Goal: Information Seeking & Learning: Learn about a topic

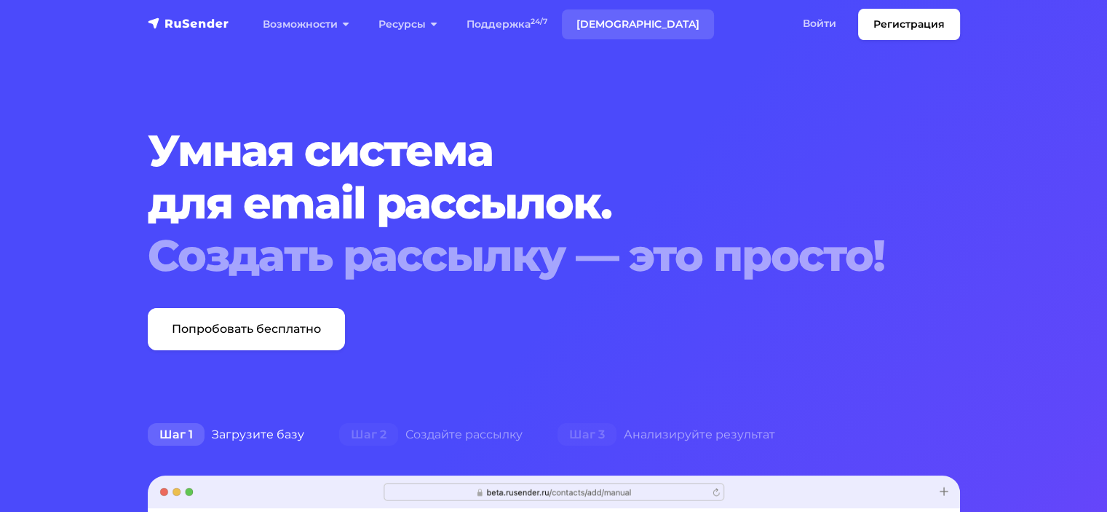
click at [608, 26] on link "[DEMOGRAPHIC_DATA]" at bounding box center [638, 24] width 152 height 30
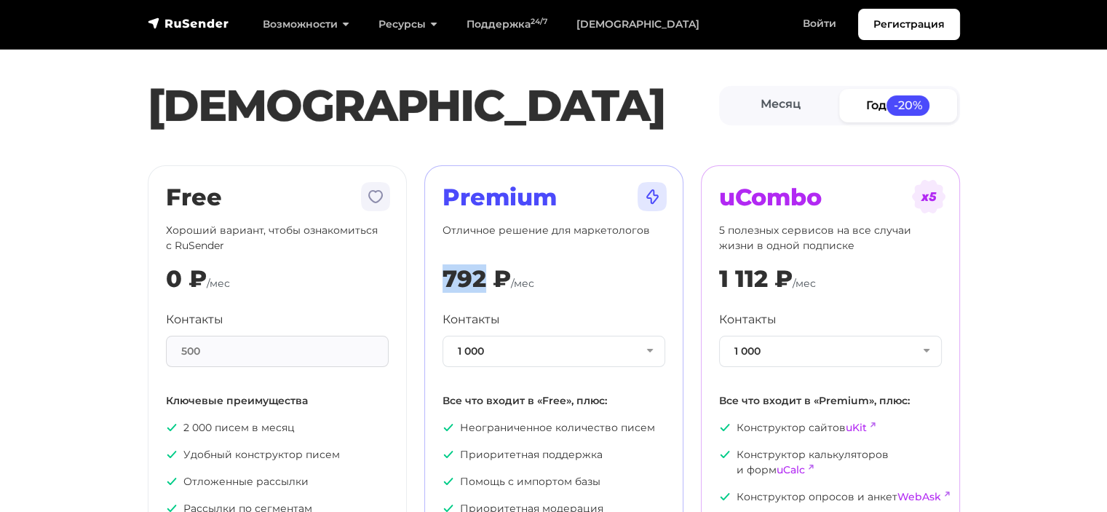
drag, startPoint x: 486, startPoint y: 275, endPoint x: 447, endPoint y: 274, distance: 38.6
click at [447, 274] on div "792 ₽" at bounding box center [476, 279] width 68 height 28
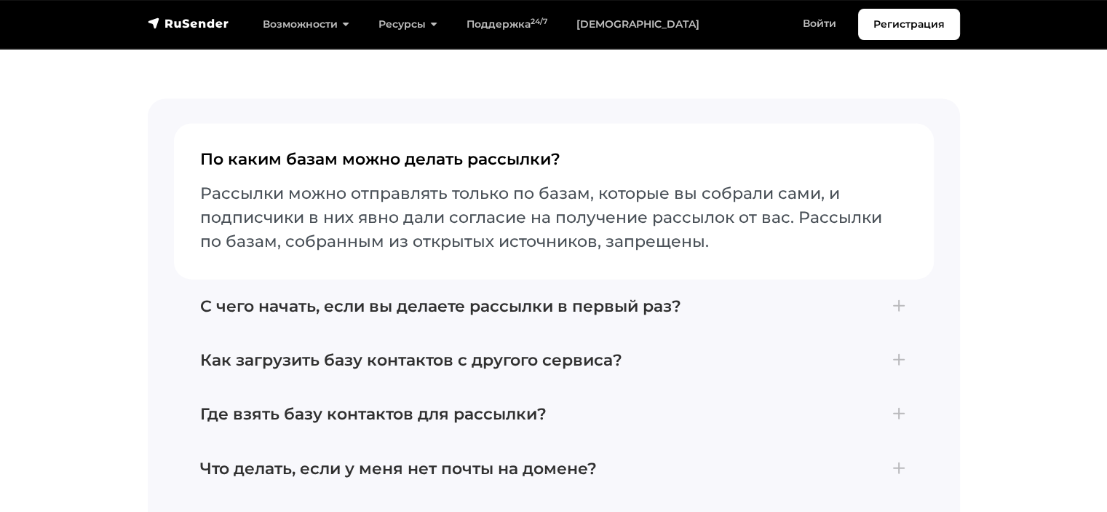
scroll to position [3202, 0]
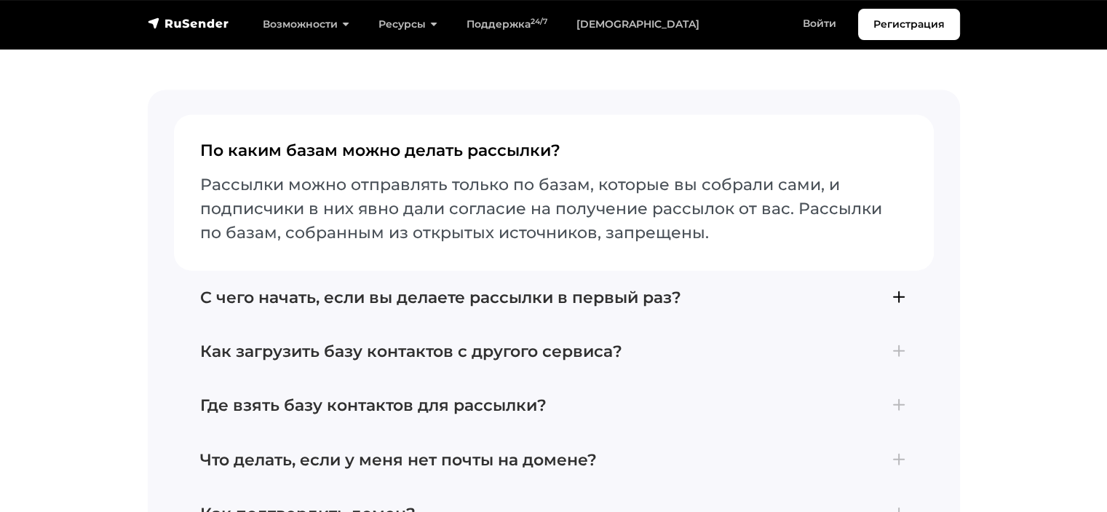
click at [897, 288] on h4 "С чего начать, если вы делаете рассылки в первый раз?" at bounding box center [553, 297] width 707 height 19
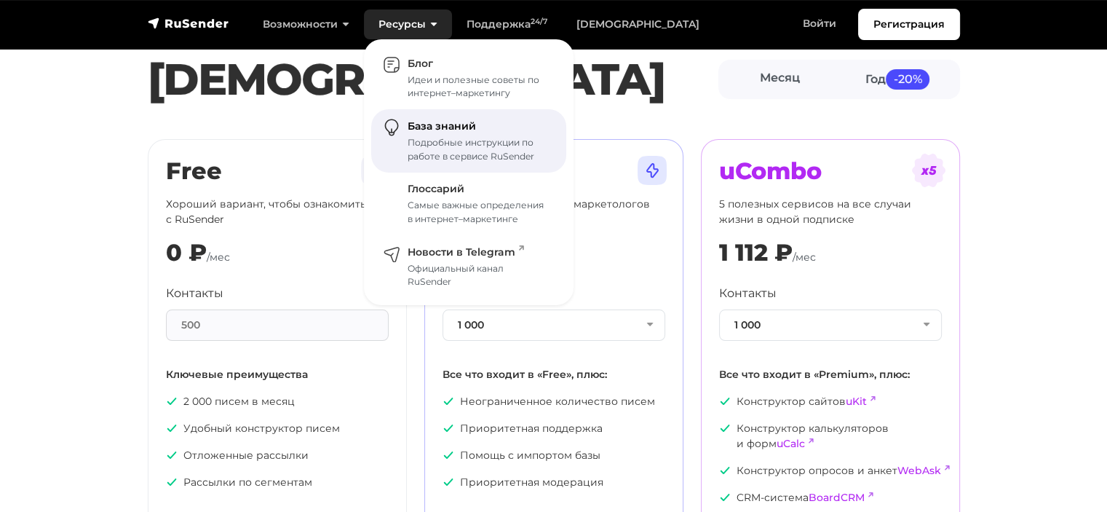
scroll to position [0, 0]
